Goal: Information Seeking & Learning: Learn about a topic

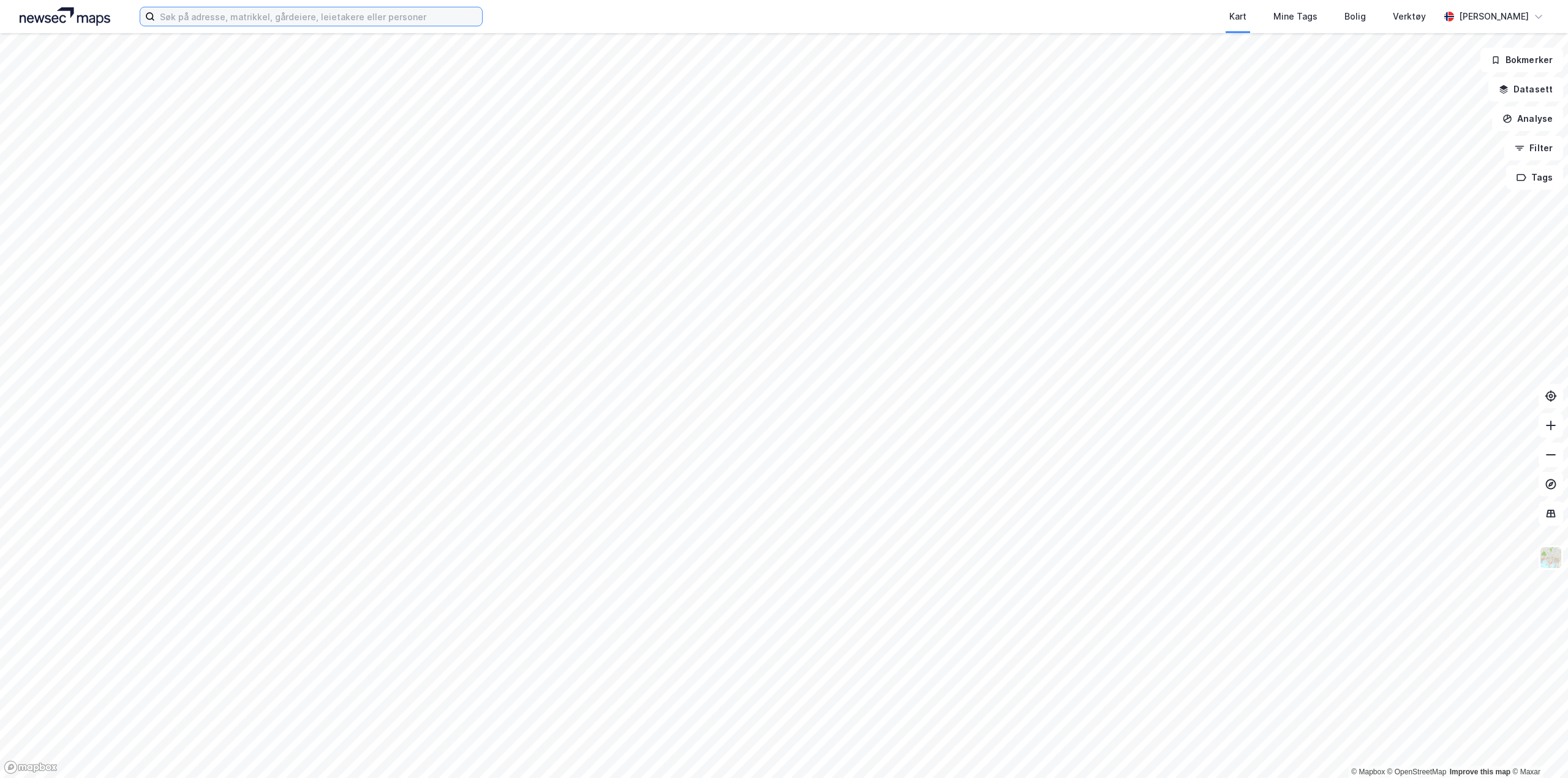
click at [239, 23] on input at bounding box center [319, 16] width 327 height 19
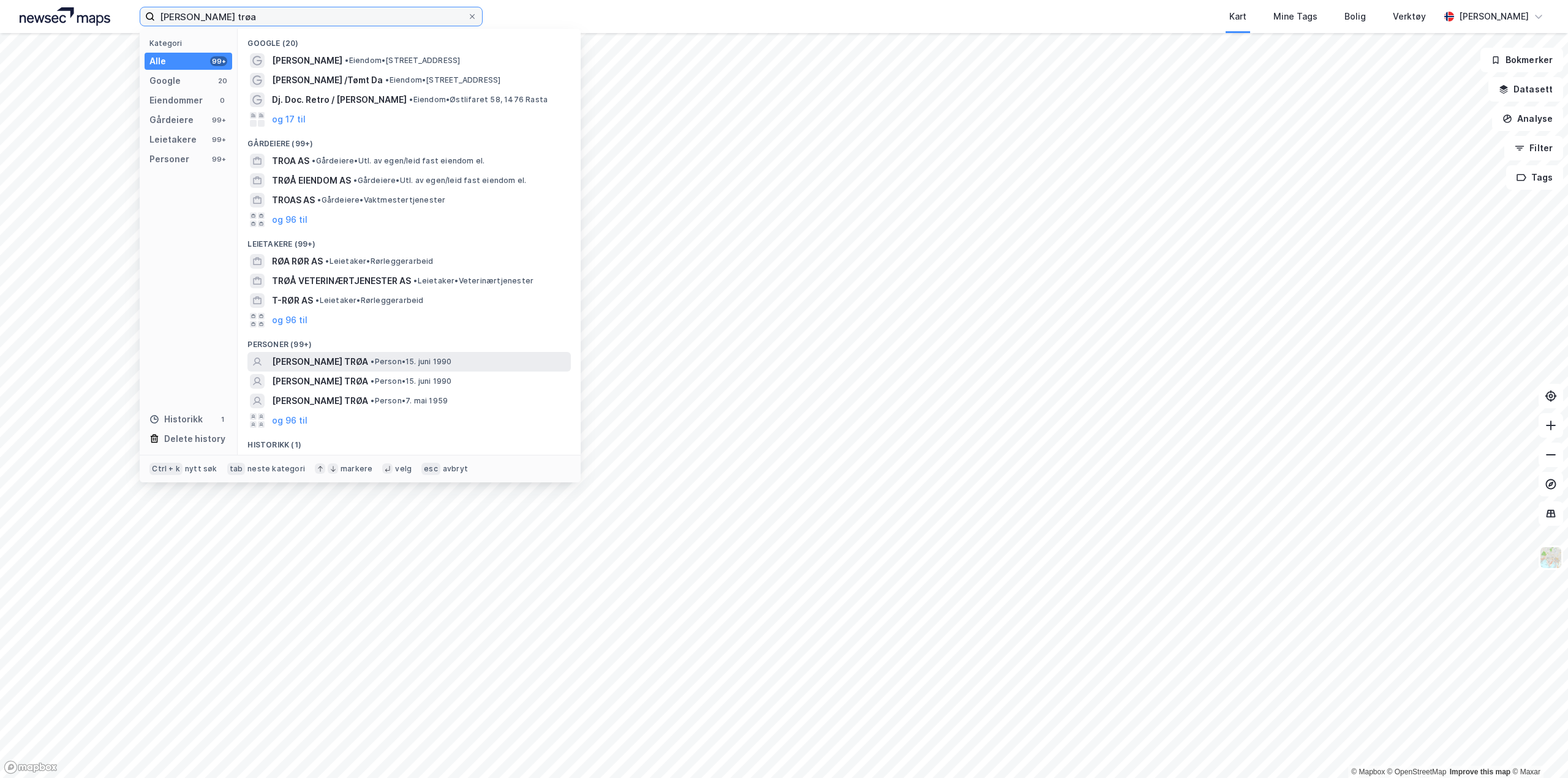
type input "[PERSON_NAME] trøa"
click at [391, 361] on span "• Person • 15. juni 1990" at bounding box center [411, 362] width 80 height 10
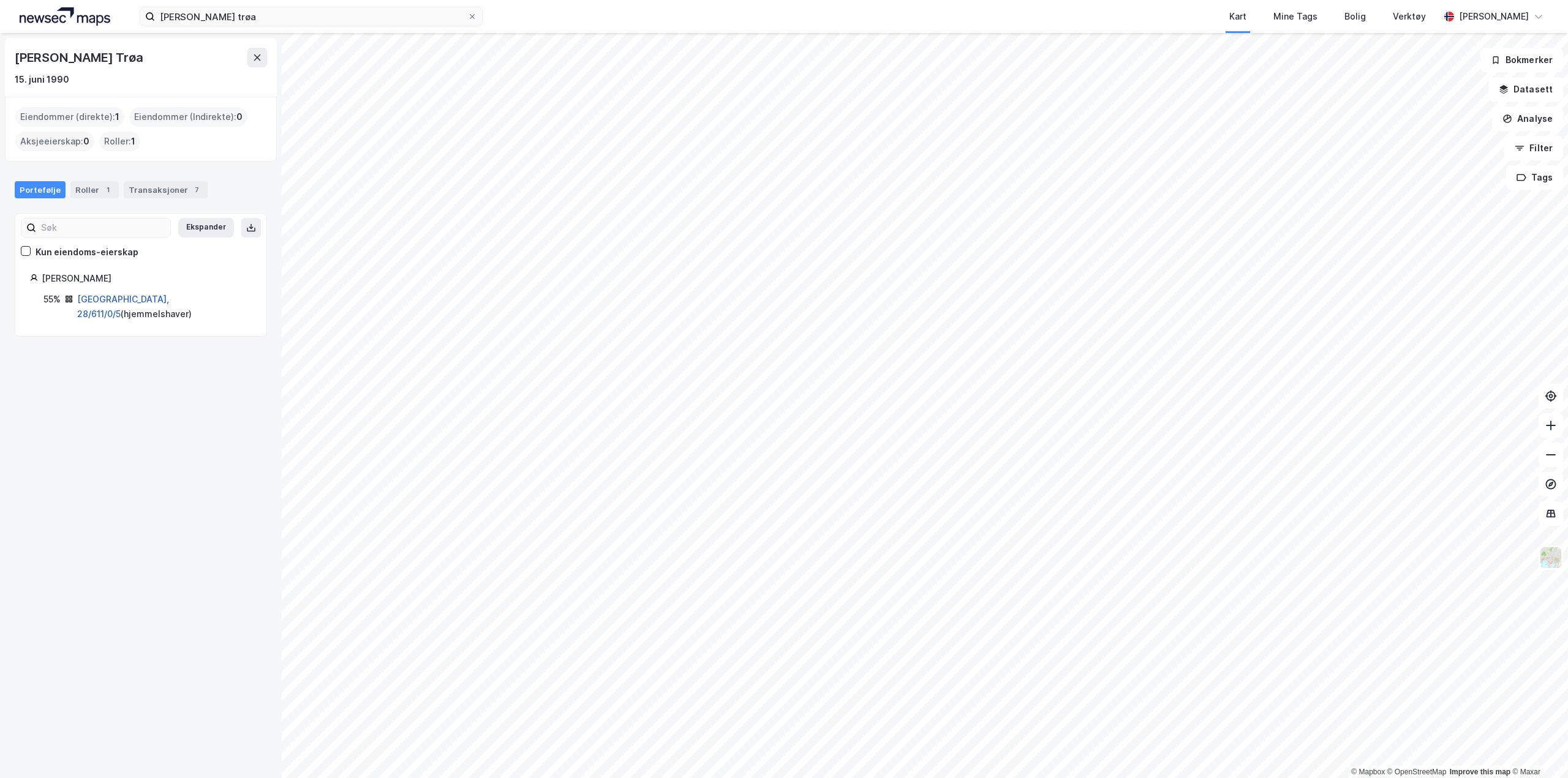
click at [132, 301] on link "[GEOGRAPHIC_DATA], 28/611/0/5" at bounding box center [123, 306] width 92 height 25
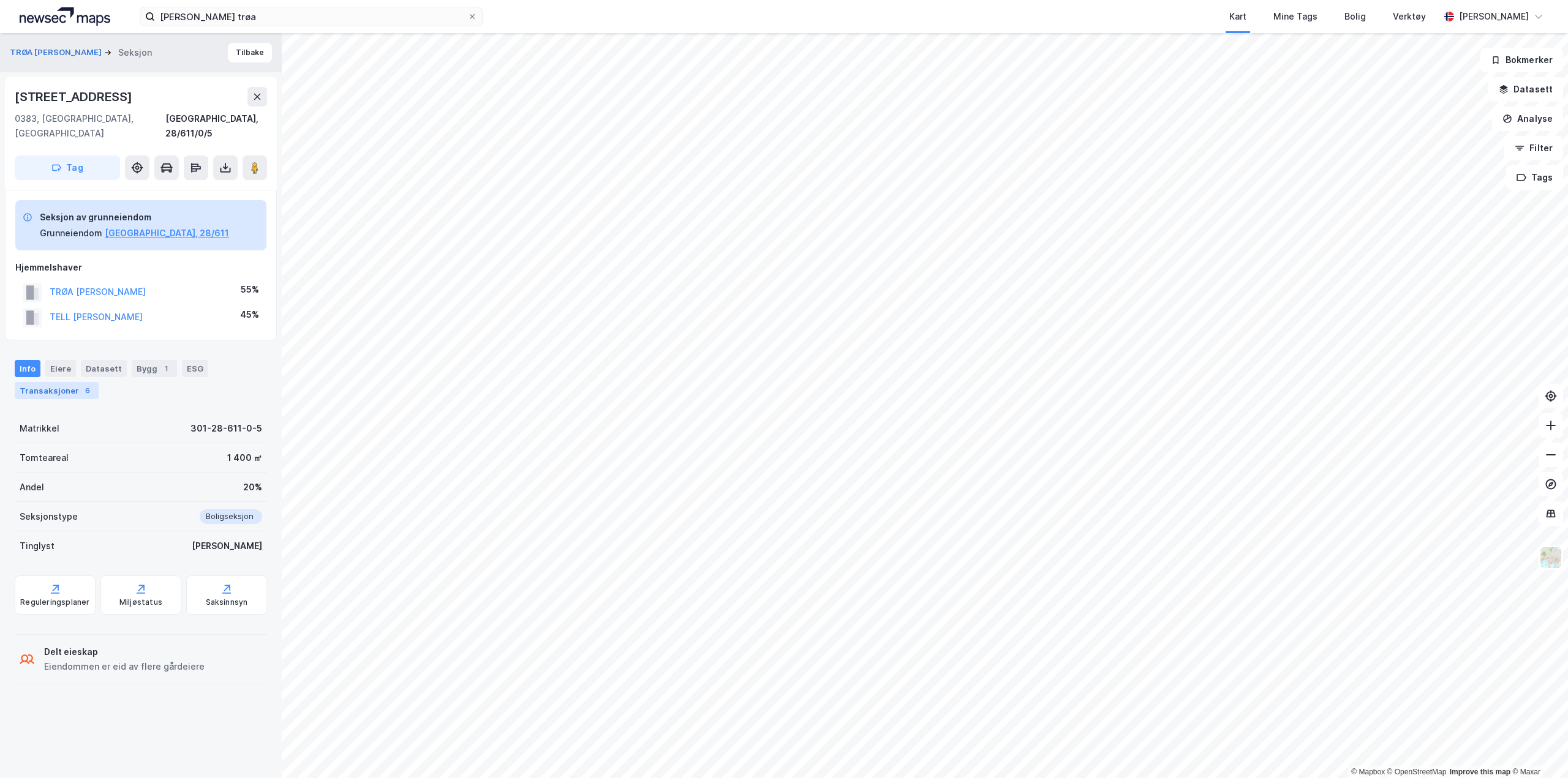
click at [68, 382] on div "Transaksjoner 6" at bounding box center [56, 390] width 84 height 17
